Goal: Transaction & Acquisition: Purchase product/service

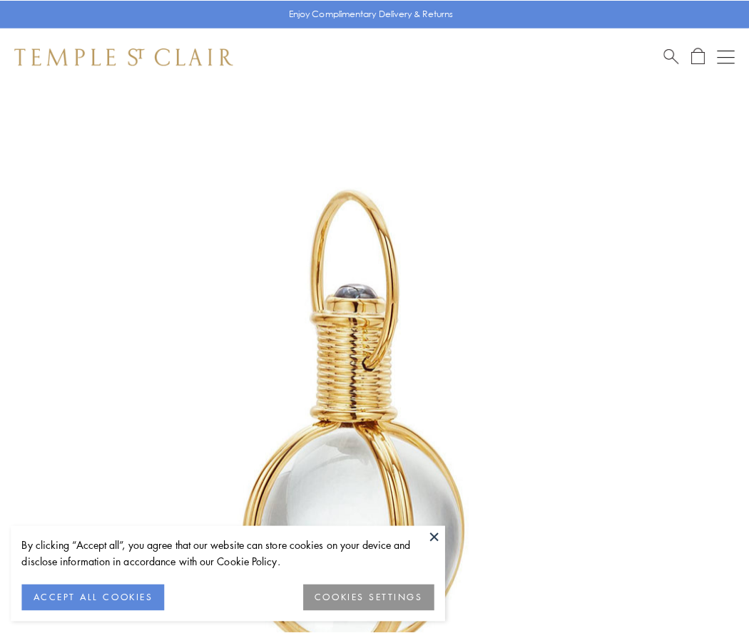
scroll to position [372, 0]
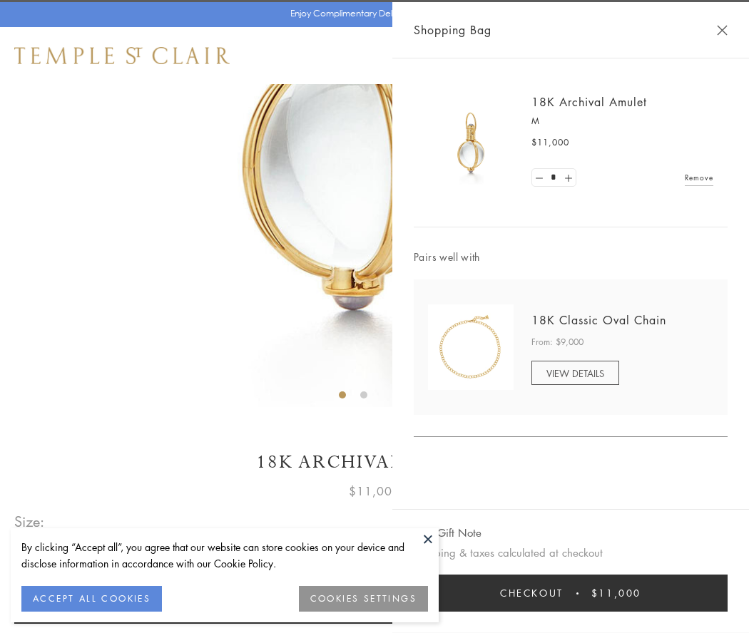
click at [570, 593] on button "Checkout $11,000" at bounding box center [571, 593] width 314 height 37
